Goal: Transaction & Acquisition: Purchase product/service

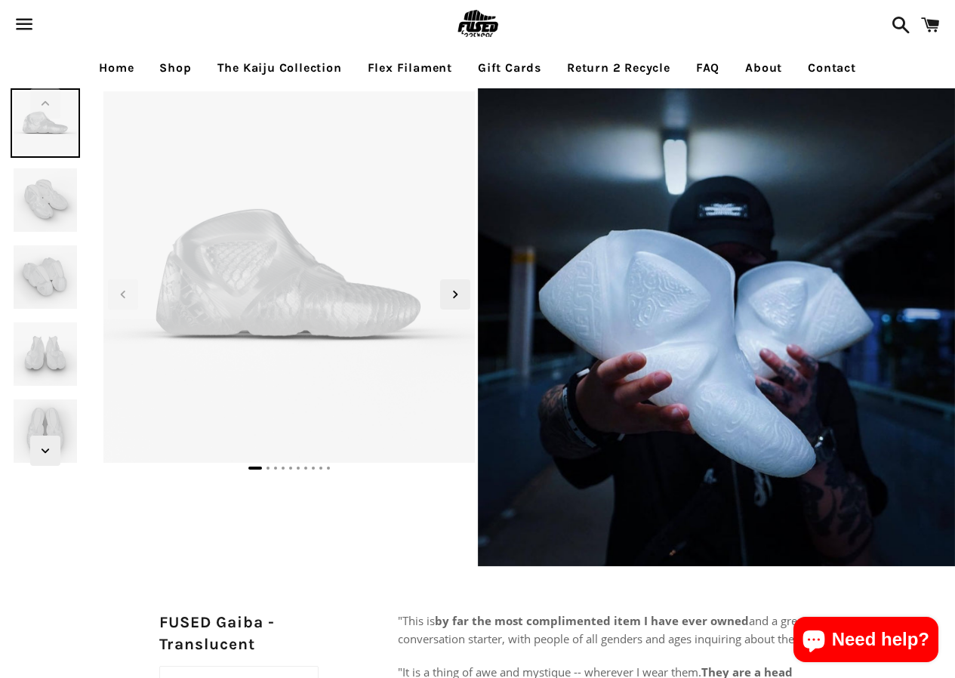
select select "**********"
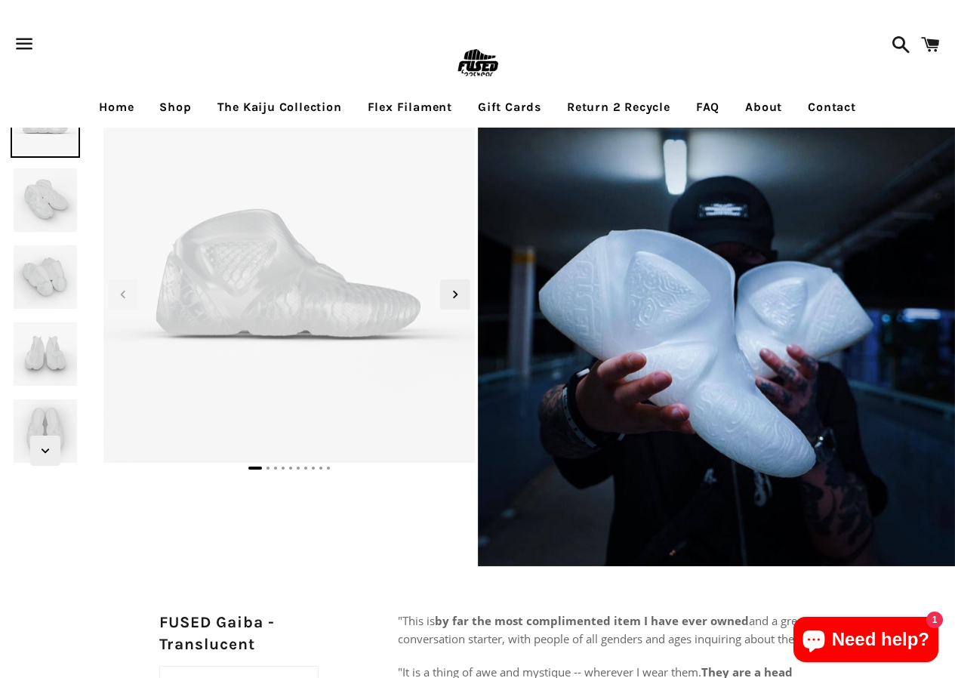
click at [892, 32] on span at bounding box center [897, 44] width 26 height 45
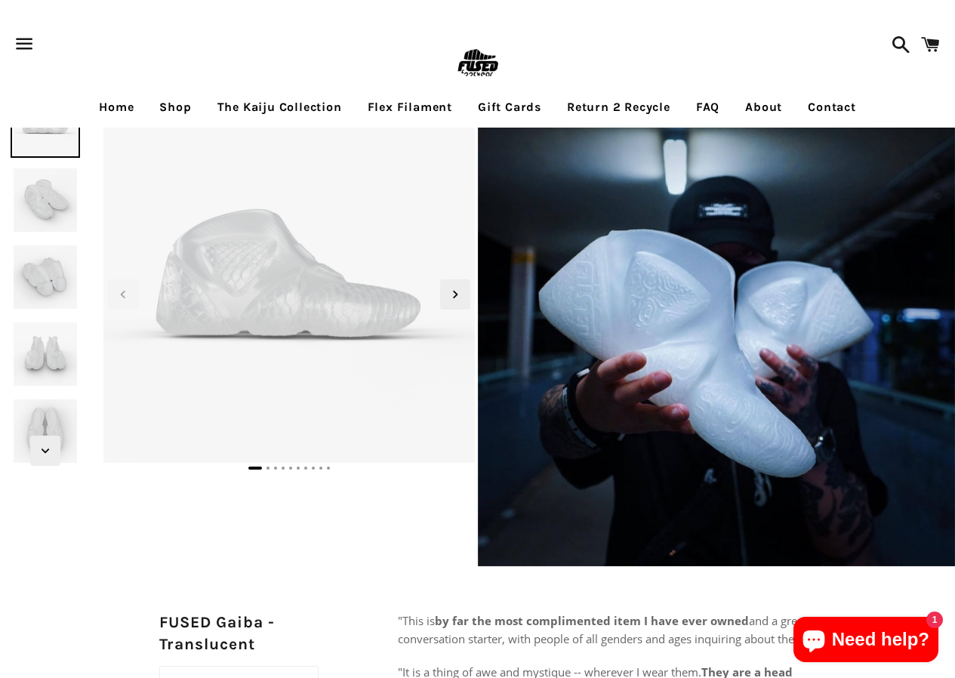
click at [888, 40] on span at bounding box center [897, 44] width 26 height 45
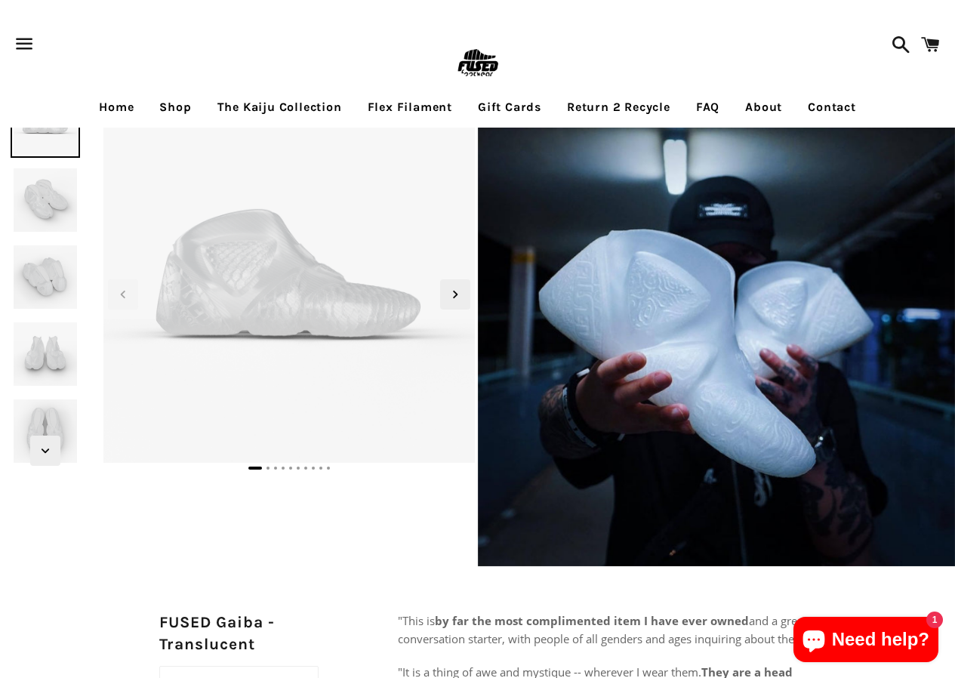
click at [99, 116] on link "Home" at bounding box center [116, 107] width 57 height 38
